Goal: Information Seeking & Learning: Understand process/instructions

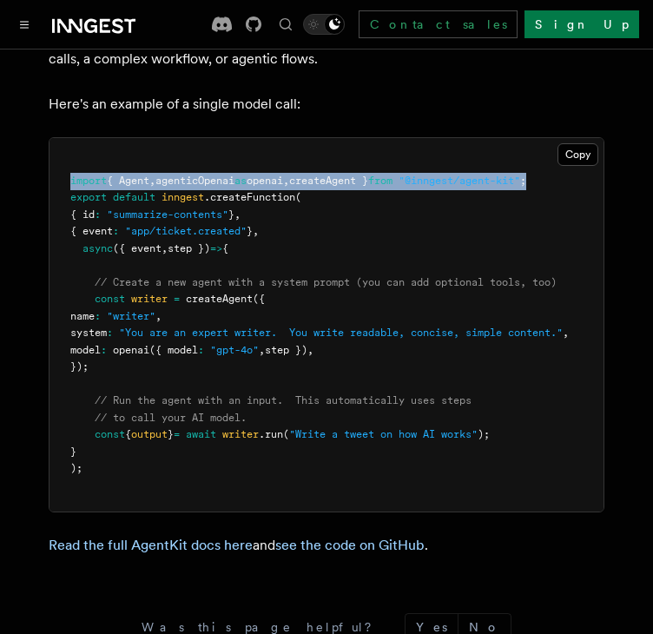
scroll to position [0, 37]
drag, startPoint x: 69, startPoint y: 160, endPoint x: 649, endPoint y: 160, distance: 579.8
copy span "import { Agent , agenticOpenai as openai , createAgent } from "@inngest/agent-k…"
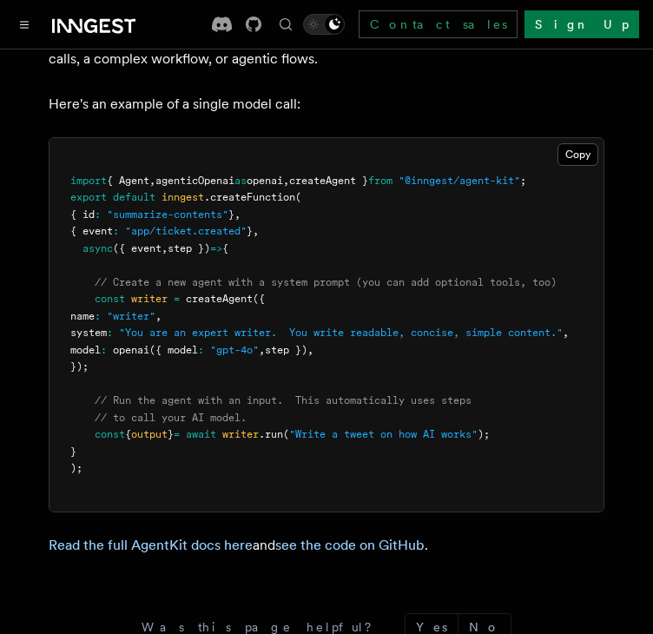
click at [459, 187] on pre "import { Agent , agenticOpenai as openai , createAgent } from "@inngest/agent-k…" at bounding box center [326, 324] width 554 height 373
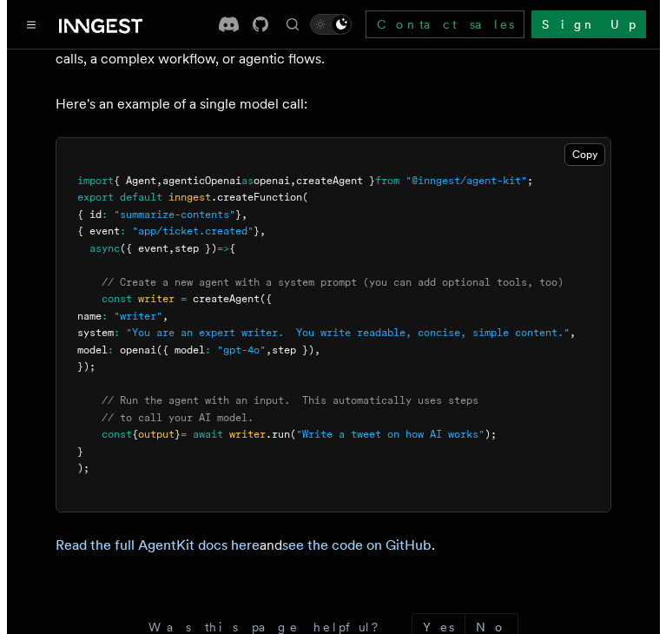
scroll to position [0, 35]
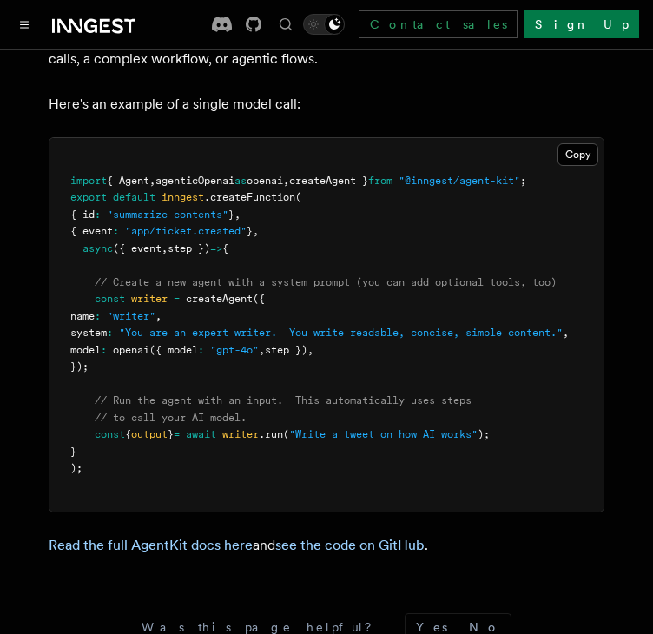
drag, startPoint x: 90, startPoint y: 307, endPoint x: 128, endPoint y: 353, distance: 59.2
click at [128, 353] on pre "import { Agent , agenticOpenai as openai , createAgent } from "@inngest/agent-k…" at bounding box center [326, 324] width 554 height 373
copy code "const writer = createAgent ({ name : "writer" , system : "You are an expert wri…"
click at [124, 323] on pre "import { Agent , agenticOpenai as openai , createAgent } from "@inngest/agent-k…" at bounding box center [326, 324] width 554 height 373
click at [27, 28] on icon "Toggle navigation" at bounding box center [24, 25] width 9 height 8
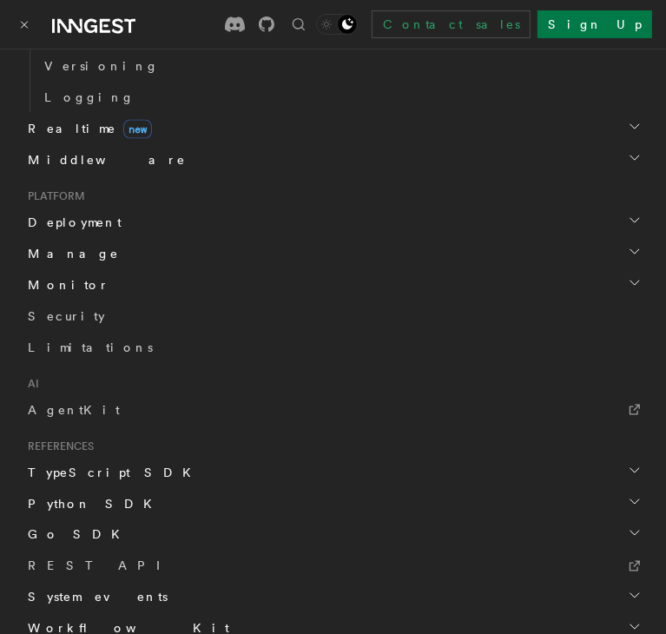
scroll to position [1215, 0]
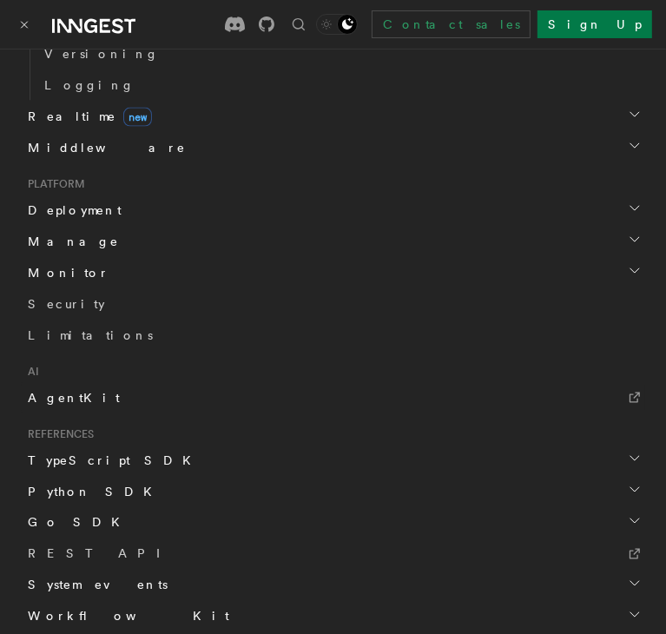
click at [69, 397] on span "AgentKit" at bounding box center [74, 398] width 92 height 14
